Goal: Task Accomplishment & Management: Manage account settings

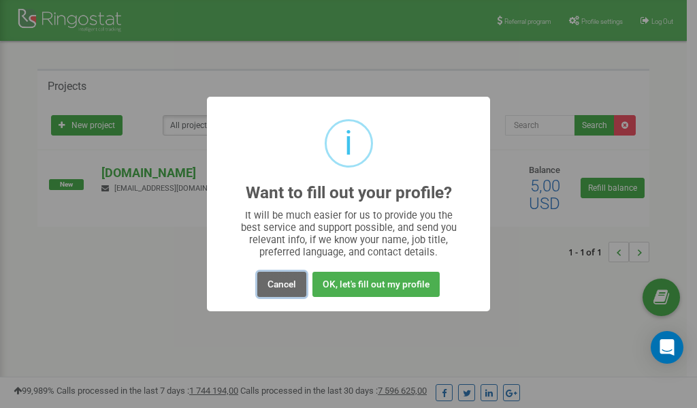
click at [284, 284] on button "Cancel" at bounding box center [281, 283] width 49 height 25
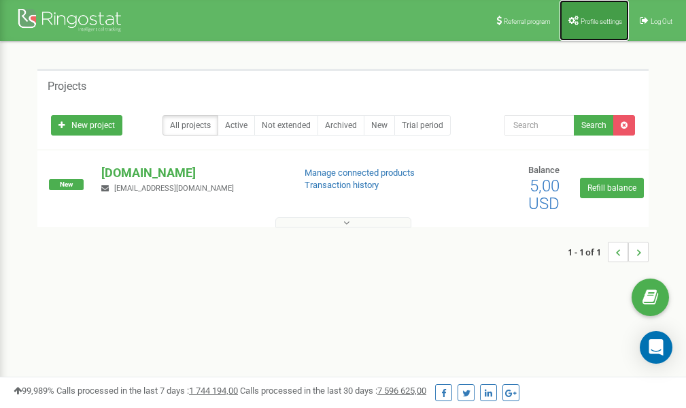
click at [590, 14] on link "Profile settings" at bounding box center [594, 20] width 69 height 41
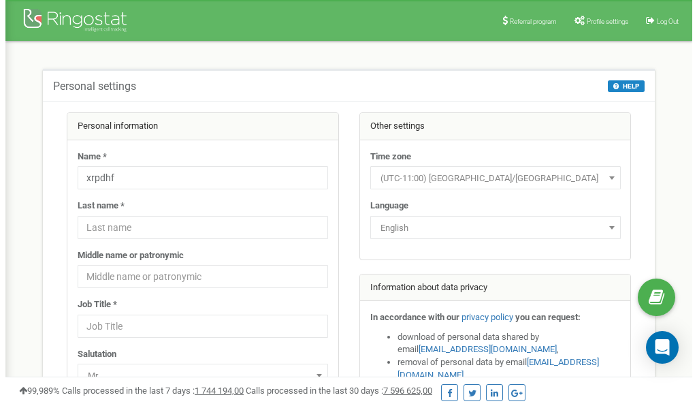
scroll to position [68, 0]
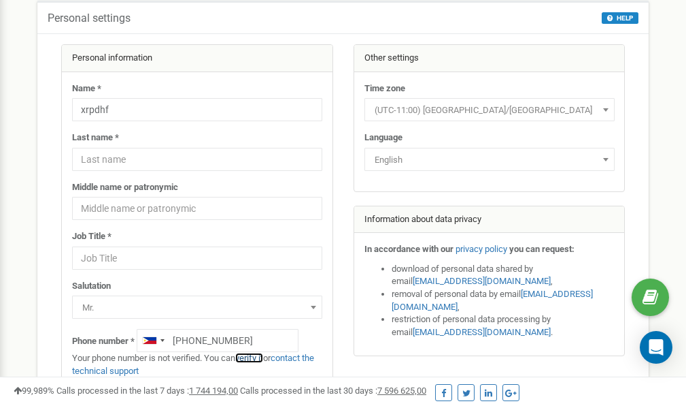
click at [256, 357] on link "verify it" at bounding box center [249, 357] width 28 height 10
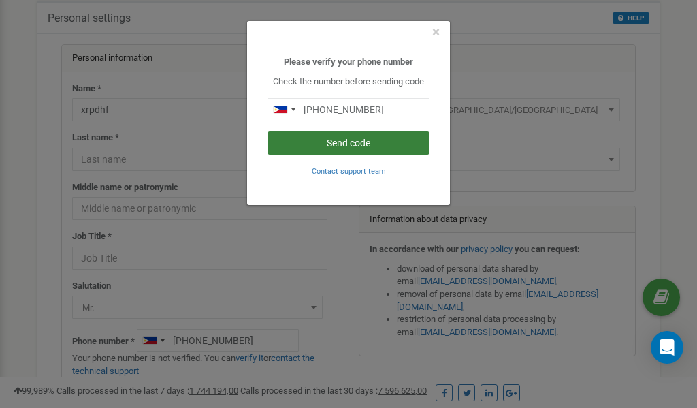
click at [347, 144] on button "Send code" at bounding box center [348, 142] width 162 height 23
